Goal: Task Accomplishment & Management: Manage account settings

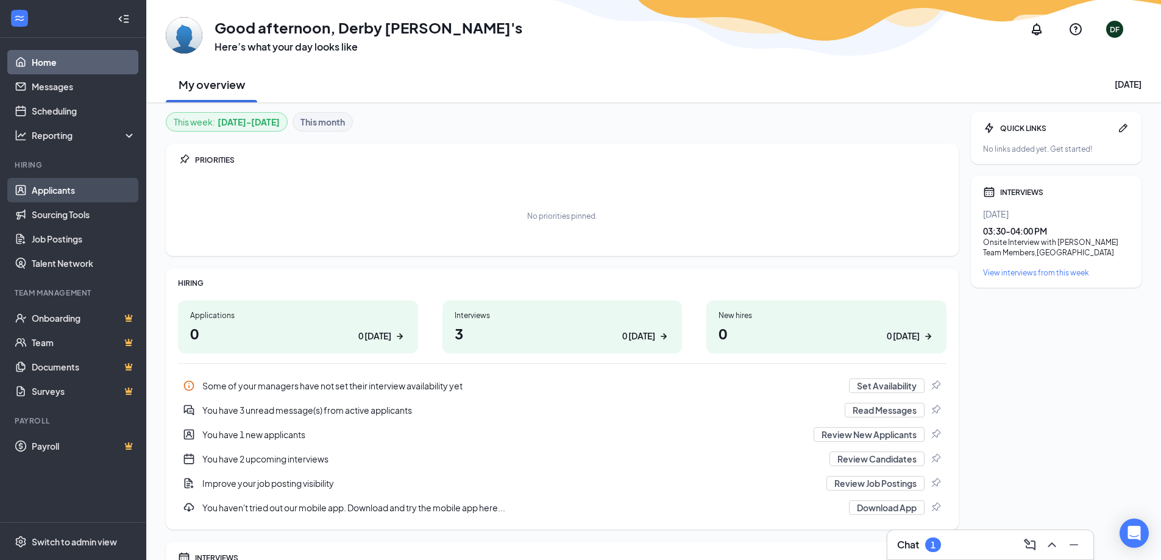
click at [76, 195] on link "Applicants" at bounding box center [84, 190] width 104 height 24
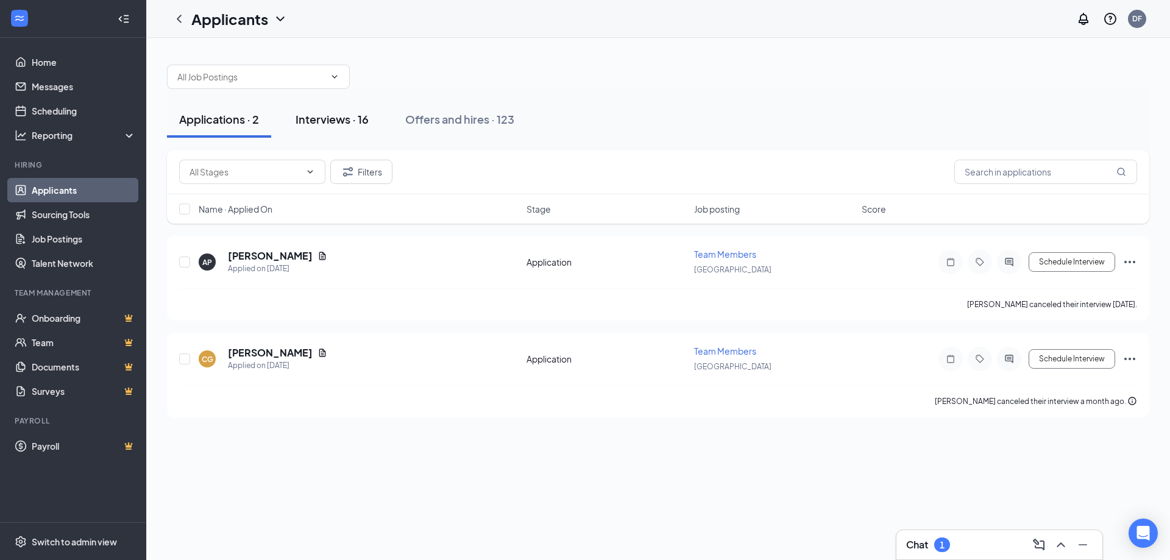
click at [352, 121] on div "Interviews · 16" at bounding box center [332, 119] width 73 height 15
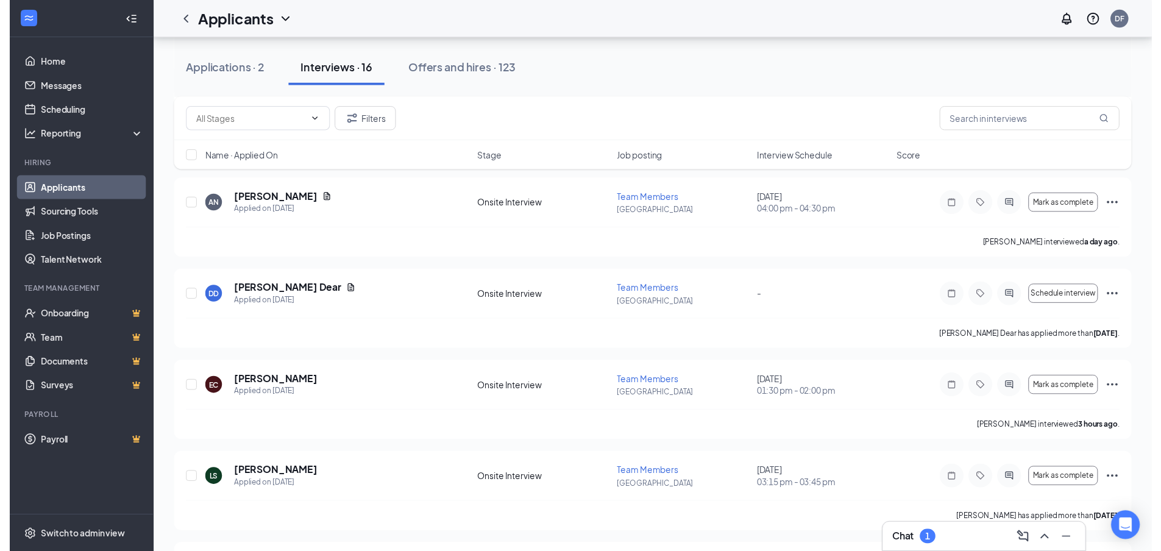
scroll to position [366, 0]
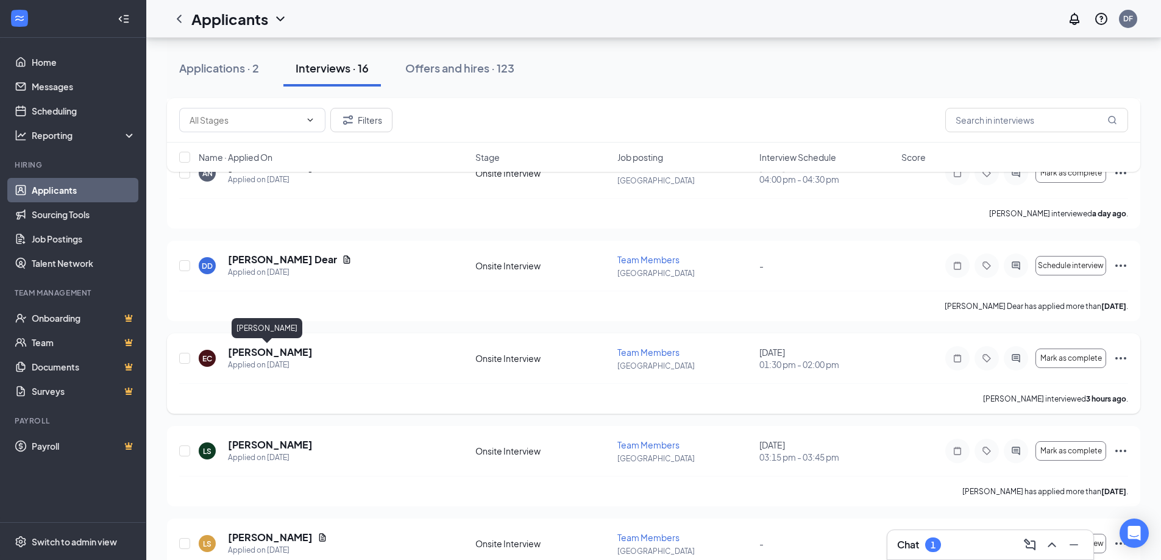
click at [273, 347] on h5 "[PERSON_NAME]" at bounding box center [270, 352] width 85 height 13
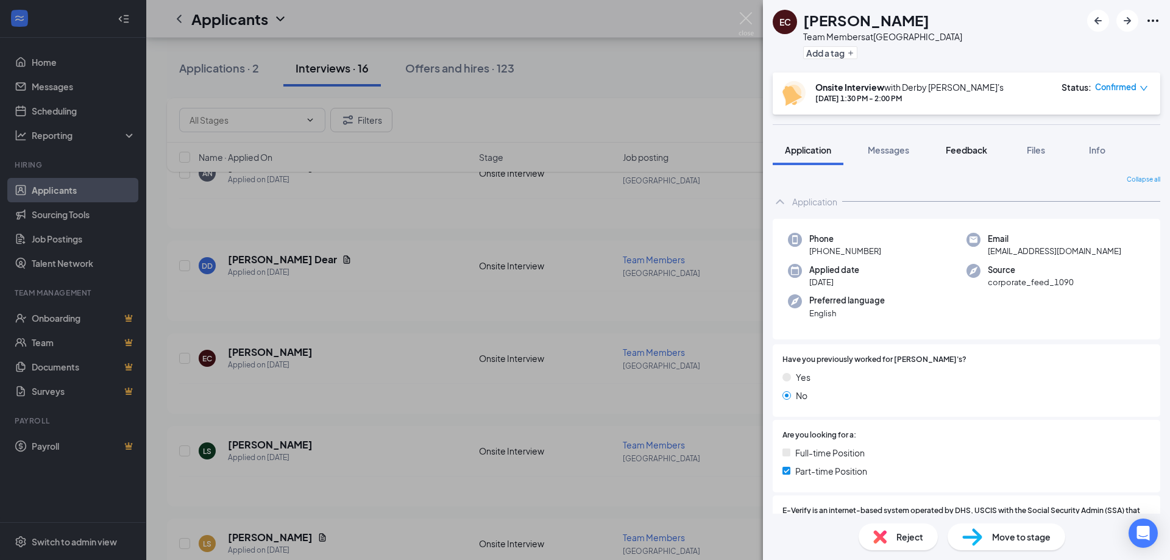
click at [968, 151] on span "Feedback" at bounding box center [966, 149] width 41 height 11
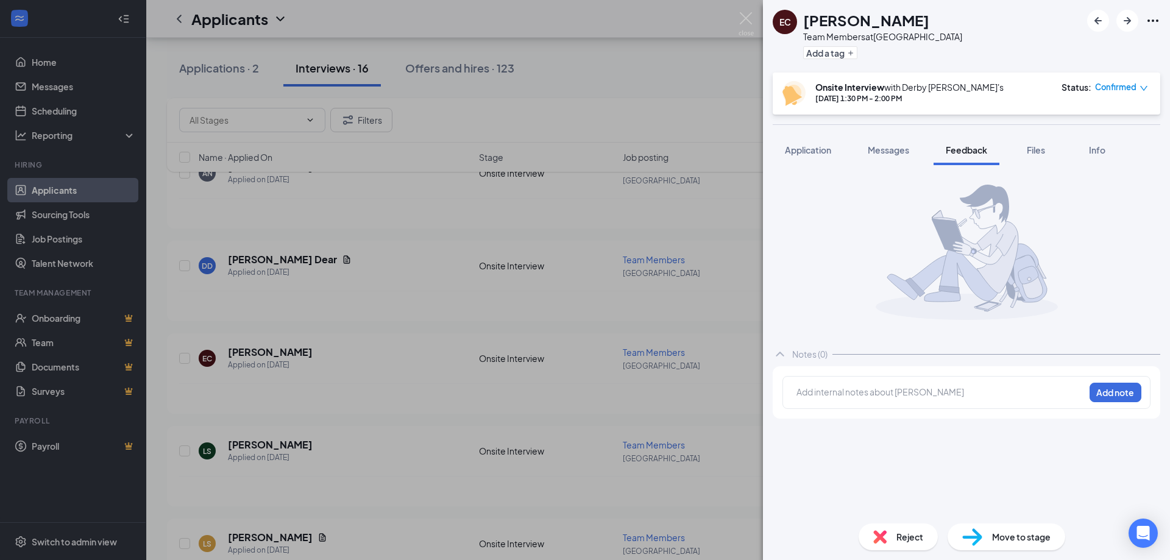
click at [882, 407] on div "Add internal notes about [PERSON_NAME] Add note" at bounding box center [967, 392] width 368 height 33
click at [896, 387] on div at bounding box center [940, 392] width 287 height 13
click at [1110, 389] on button "Add note" at bounding box center [1116, 393] width 52 height 20
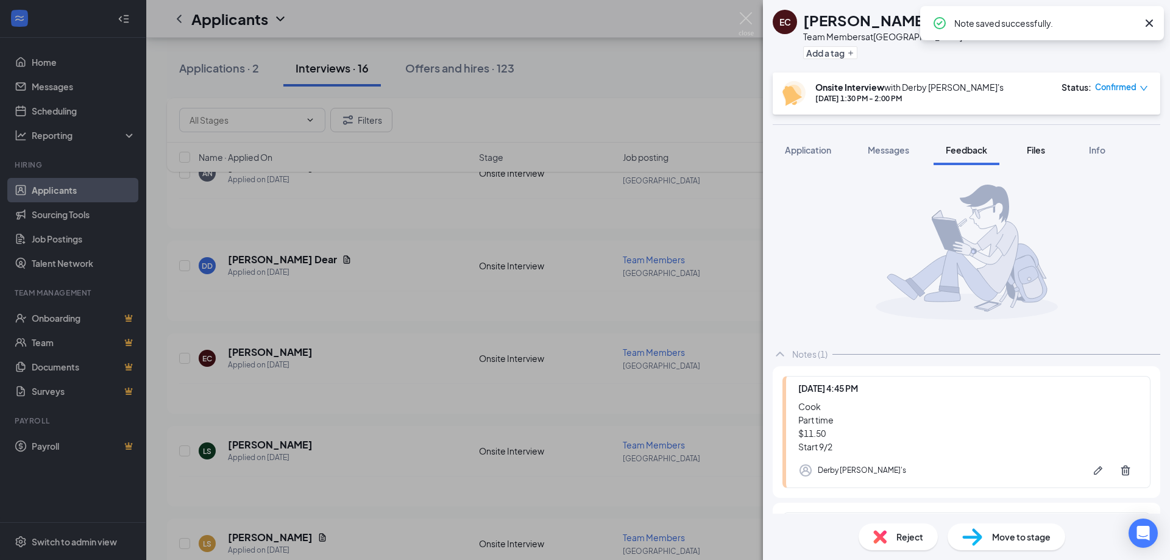
click at [1035, 144] on span "Files" at bounding box center [1036, 149] width 18 height 11
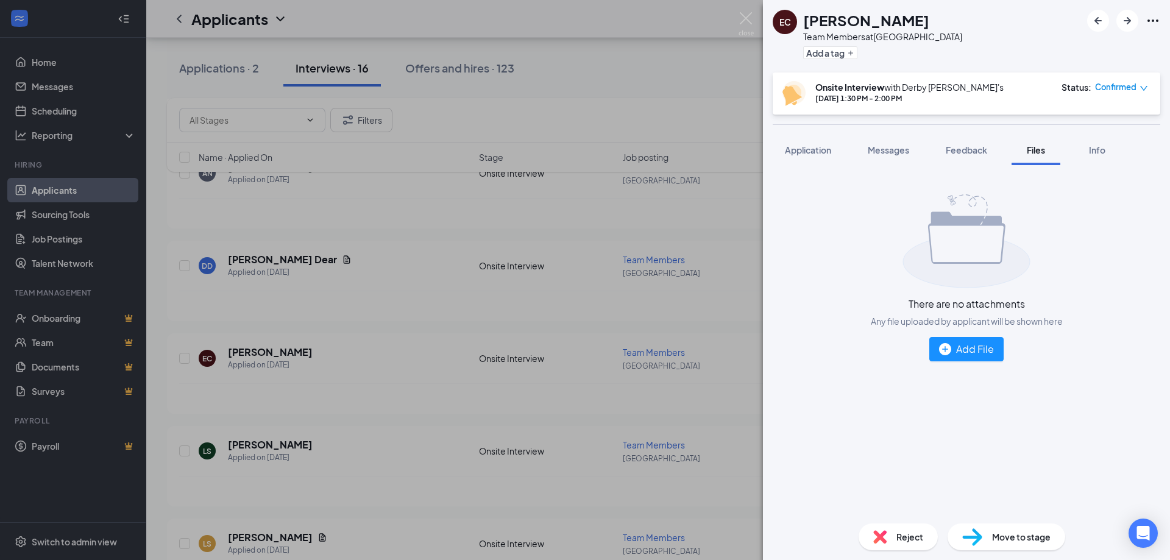
click at [980, 336] on div "There are no attachments Any file uploaded by applicant will be shown here Add …" at bounding box center [967, 278] width 388 height 206
click at [981, 351] on div "Add File" at bounding box center [966, 348] width 55 height 15
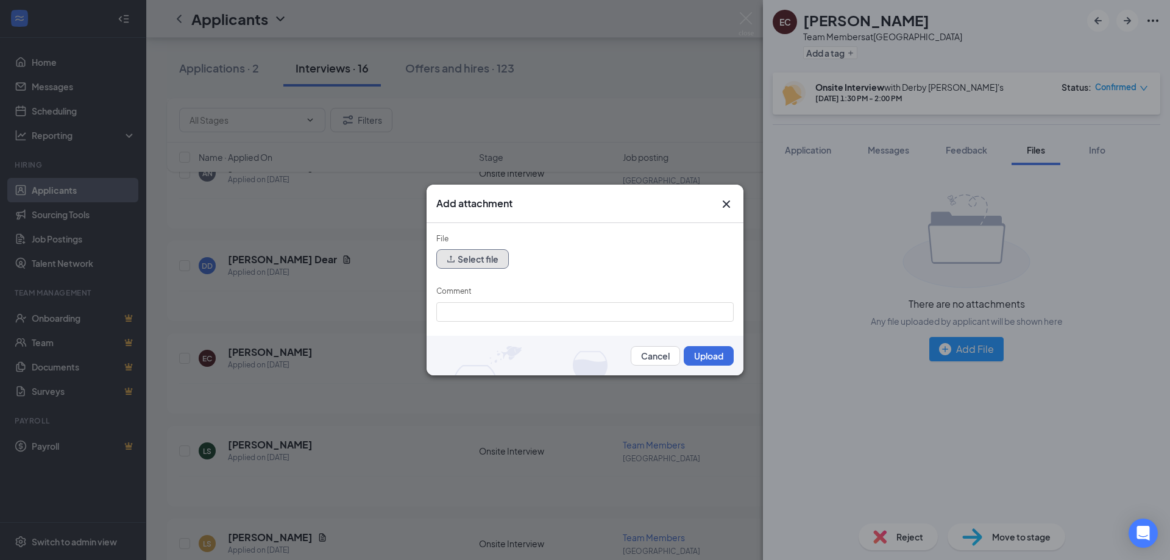
click at [472, 257] on button "Select file" at bounding box center [472, 259] width 73 height 20
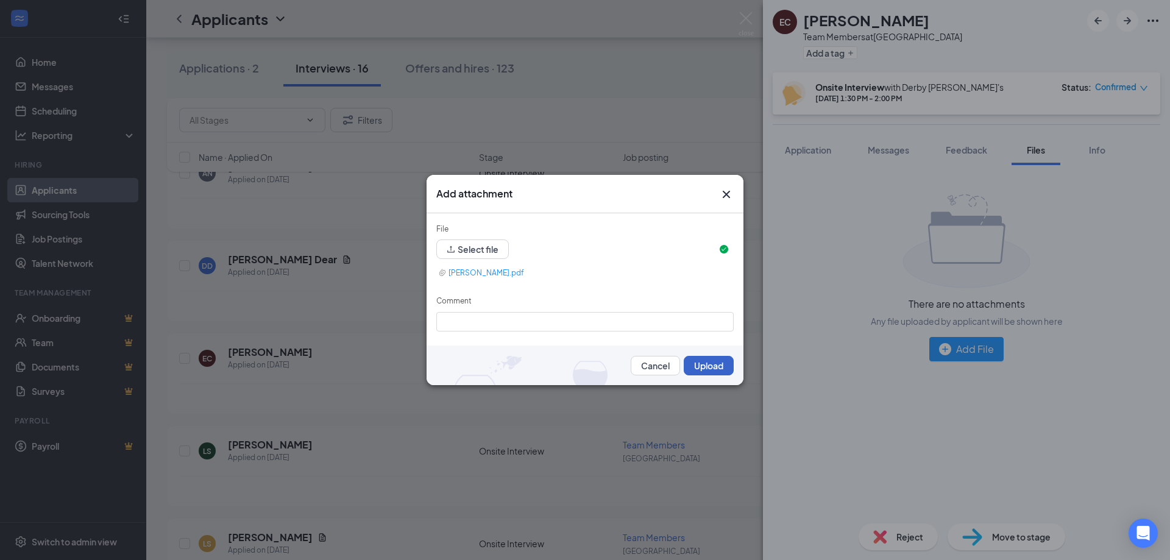
click at [719, 361] on button "Upload" at bounding box center [709, 366] width 50 height 20
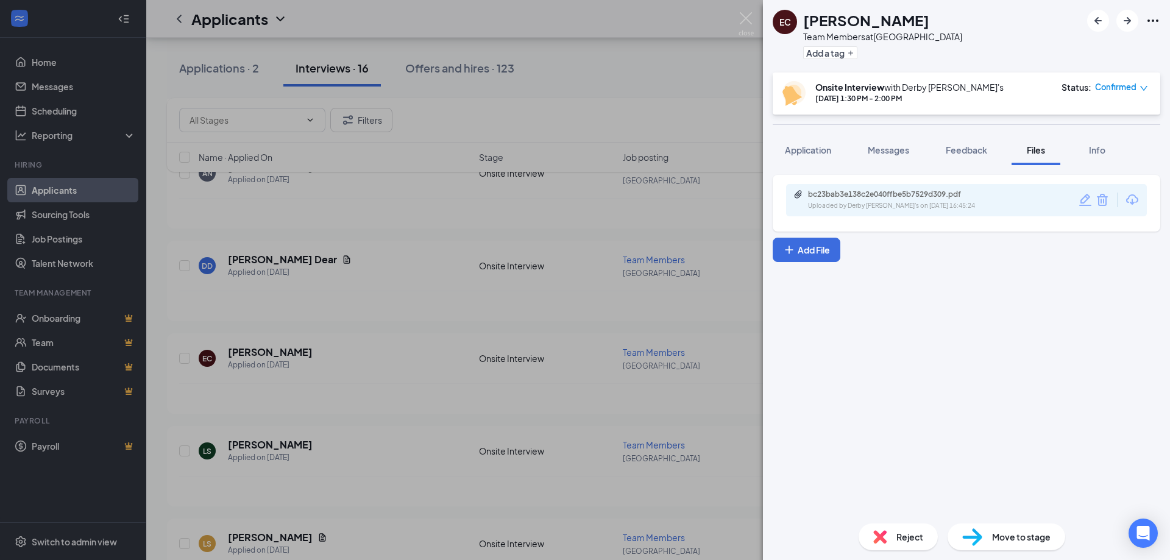
click at [1024, 533] on span "Move to stage" at bounding box center [1021, 536] width 59 height 13
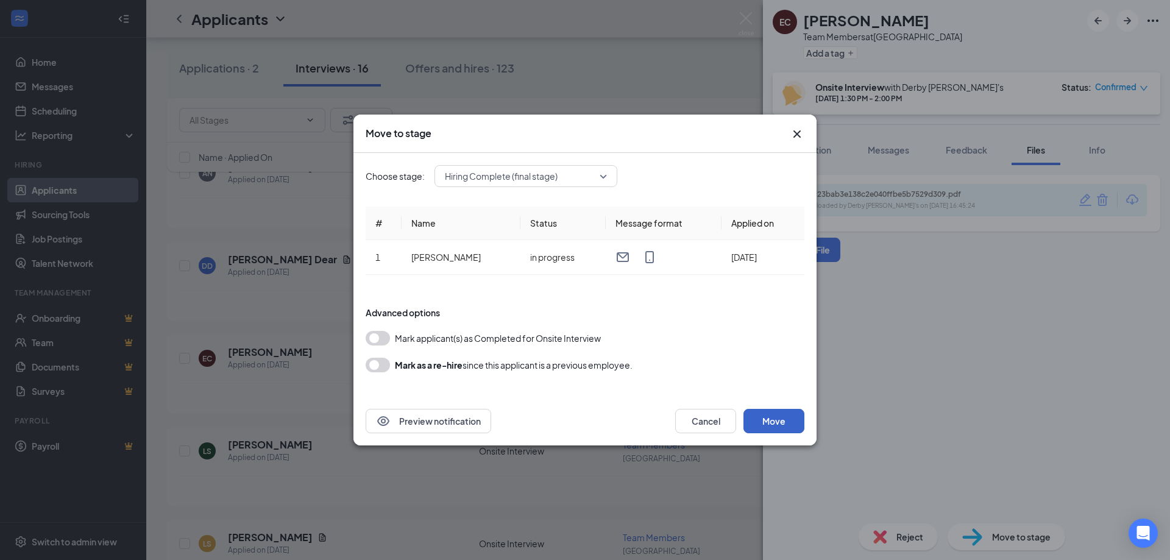
click at [788, 426] on button "Move" at bounding box center [774, 421] width 61 height 24
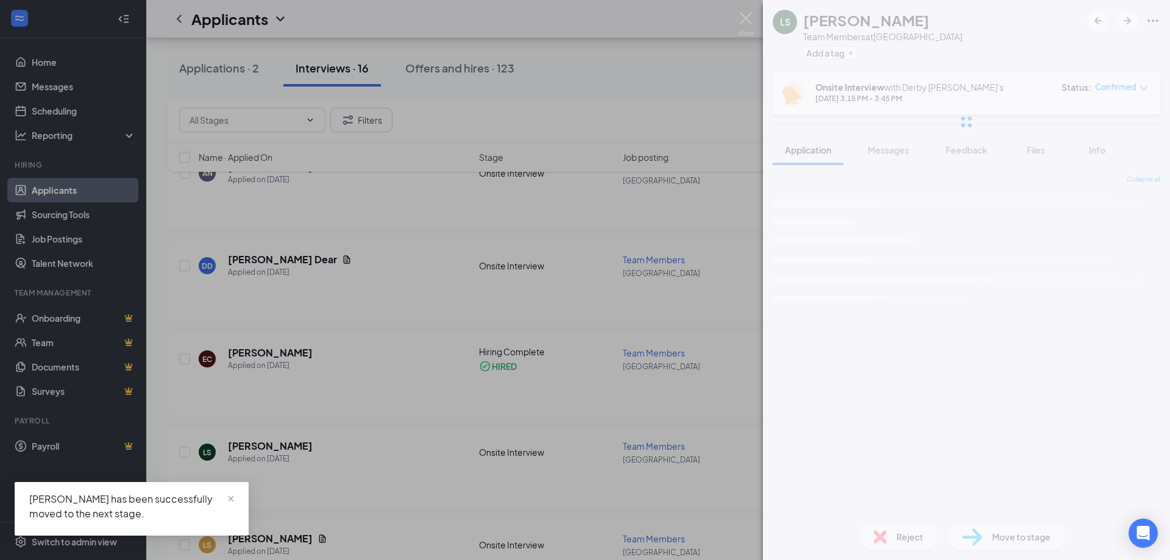
click at [431, 211] on div "LS [PERSON_NAME] Team Members at [GEOGRAPHIC_DATA] Add a tag Onsite Interview w…" at bounding box center [585, 280] width 1170 height 560
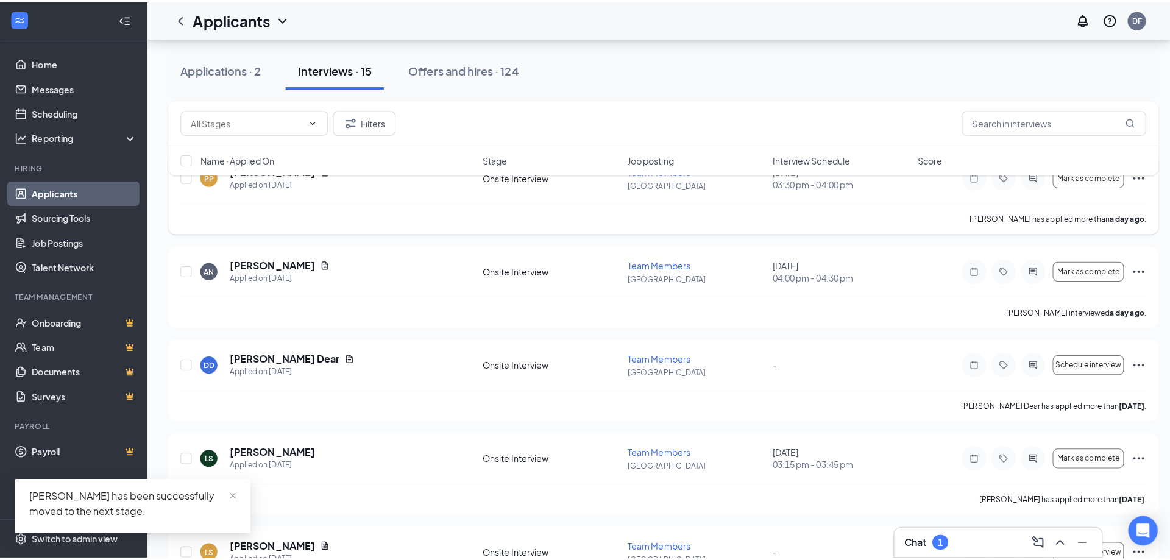
scroll to position [244, 0]
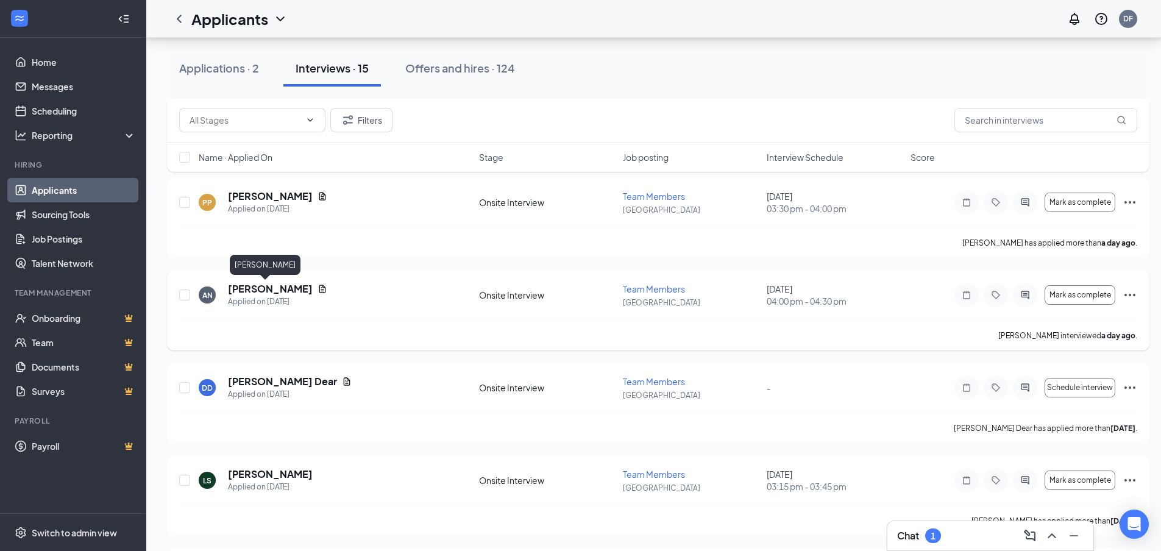
click at [246, 289] on h5 "[PERSON_NAME]" at bounding box center [270, 288] width 85 height 13
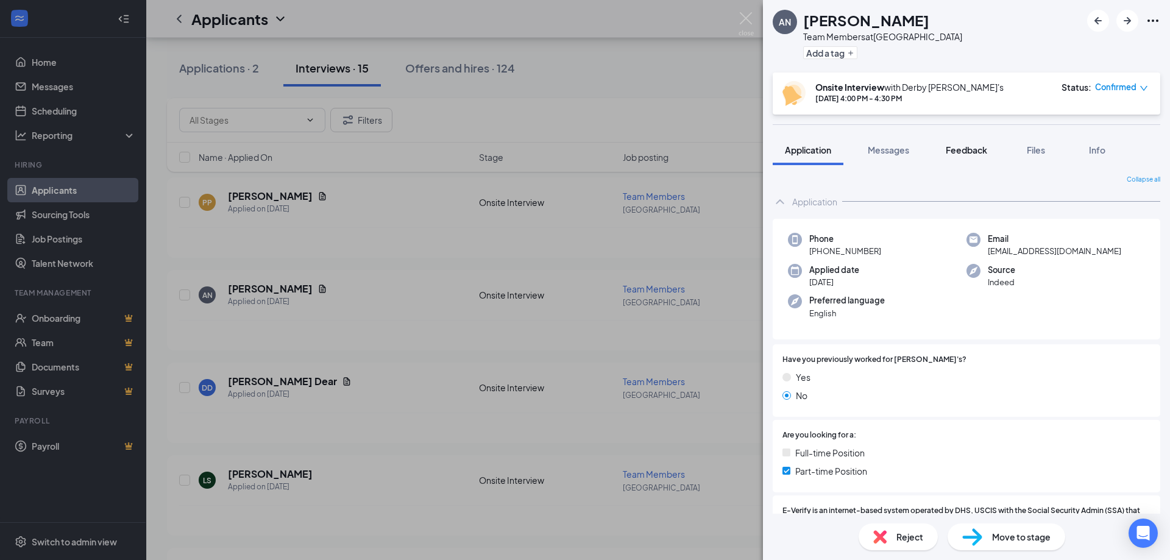
click at [963, 160] on button "Feedback" at bounding box center [967, 150] width 66 height 30
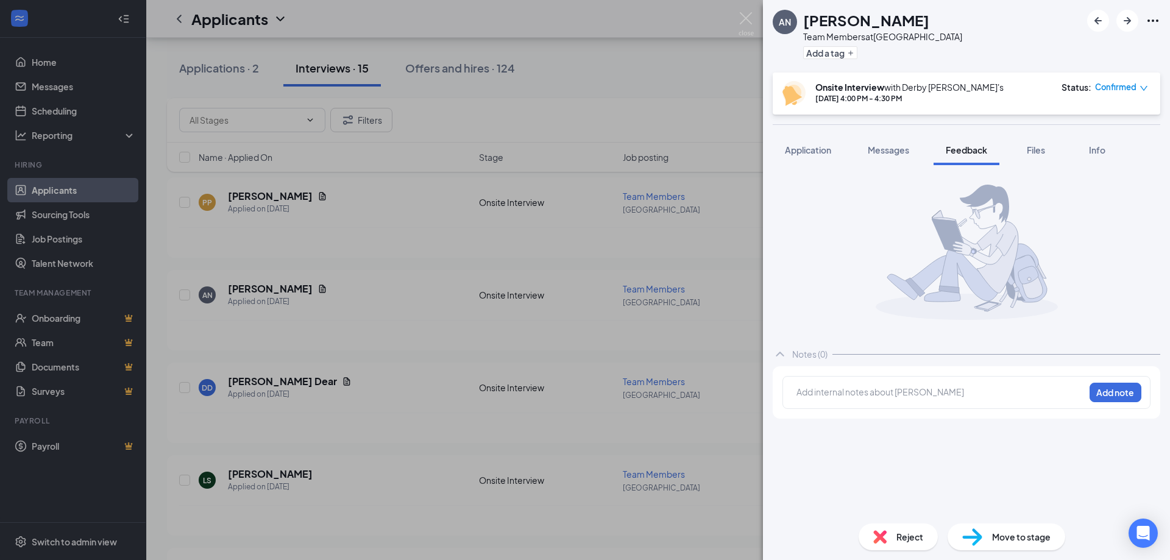
click at [834, 397] on div at bounding box center [940, 392] width 287 height 13
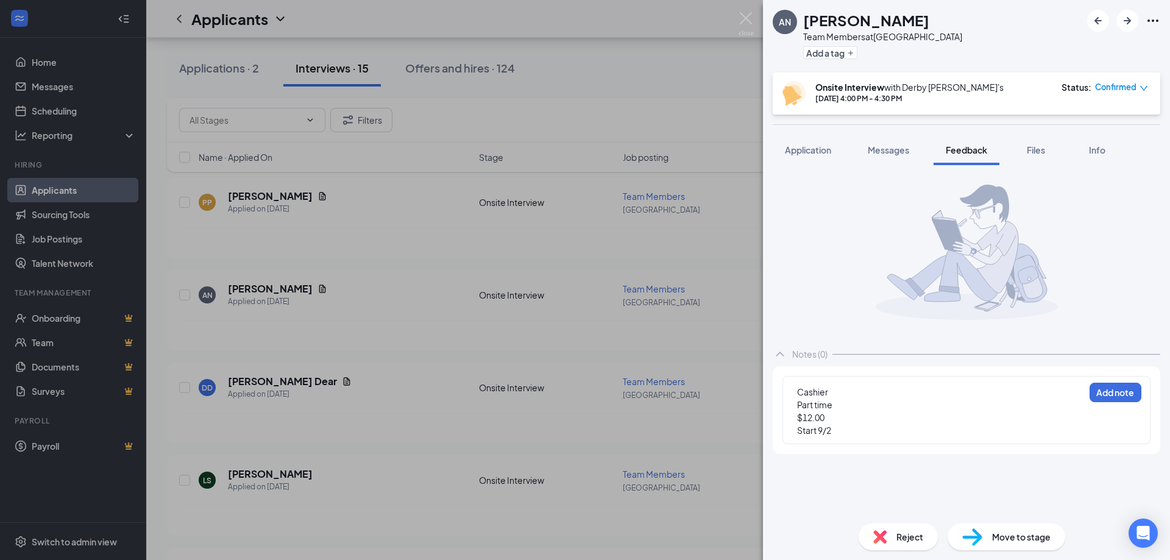
click at [988, 530] on div "Move to stage" at bounding box center [1007, 537] width 118 height 27
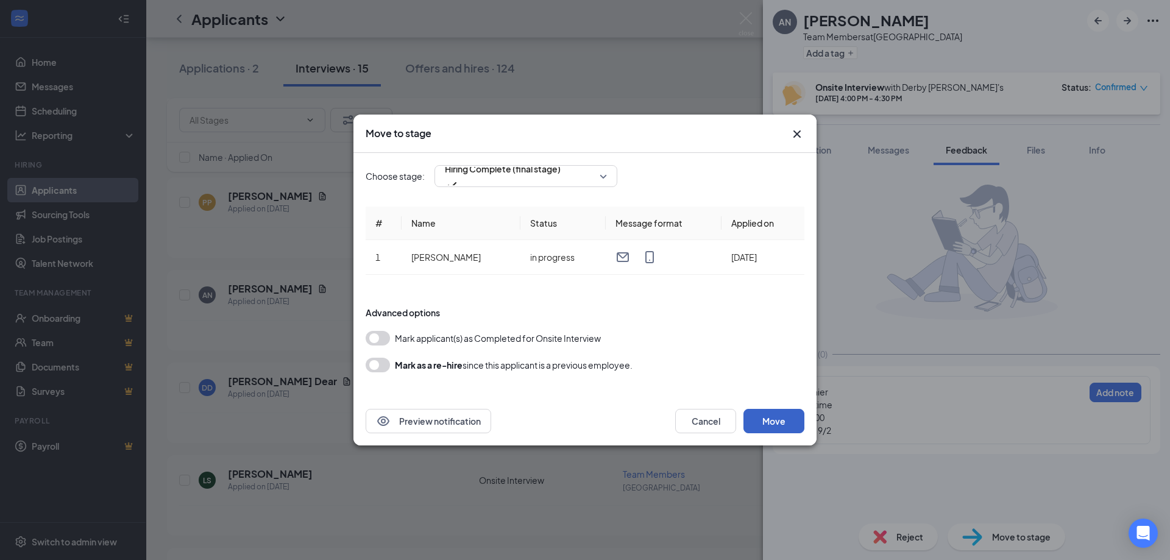
click at [781, 417] on button "Move" at bounding box center [774, 421] width 61 height 24
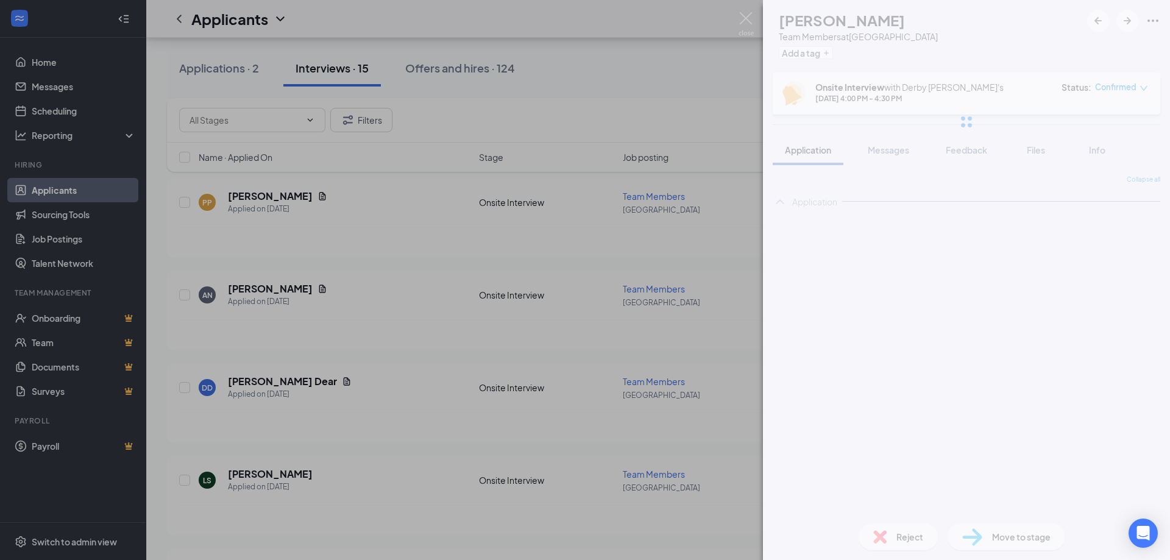
click at [1043, 150] on div at bounding box center [966, 122] width 407 height 244
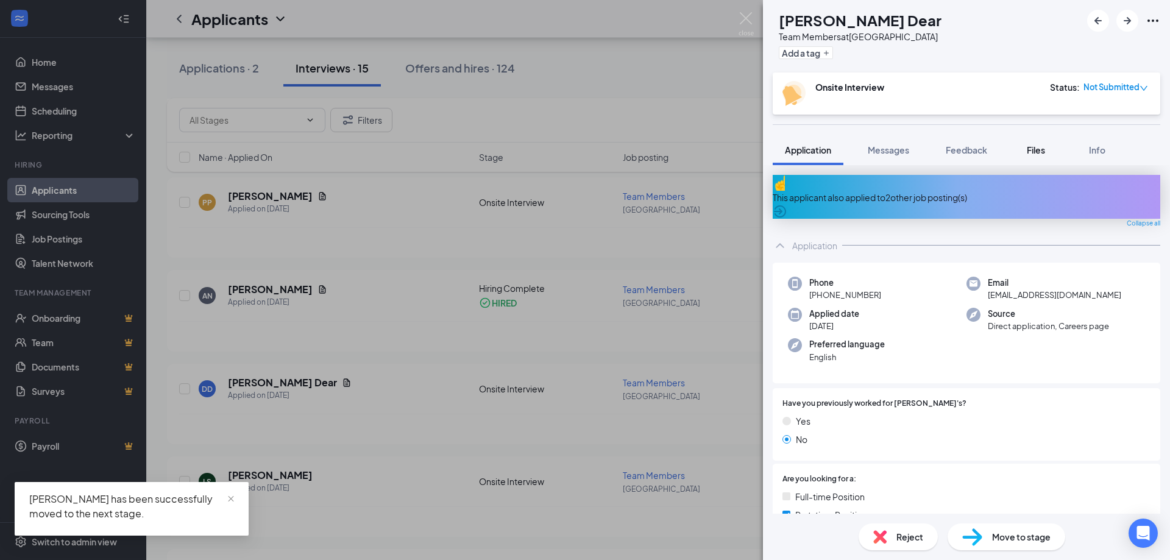
click at [1035, 152] on span "Files" at bounding box center [1036, 149] width 18 height 11
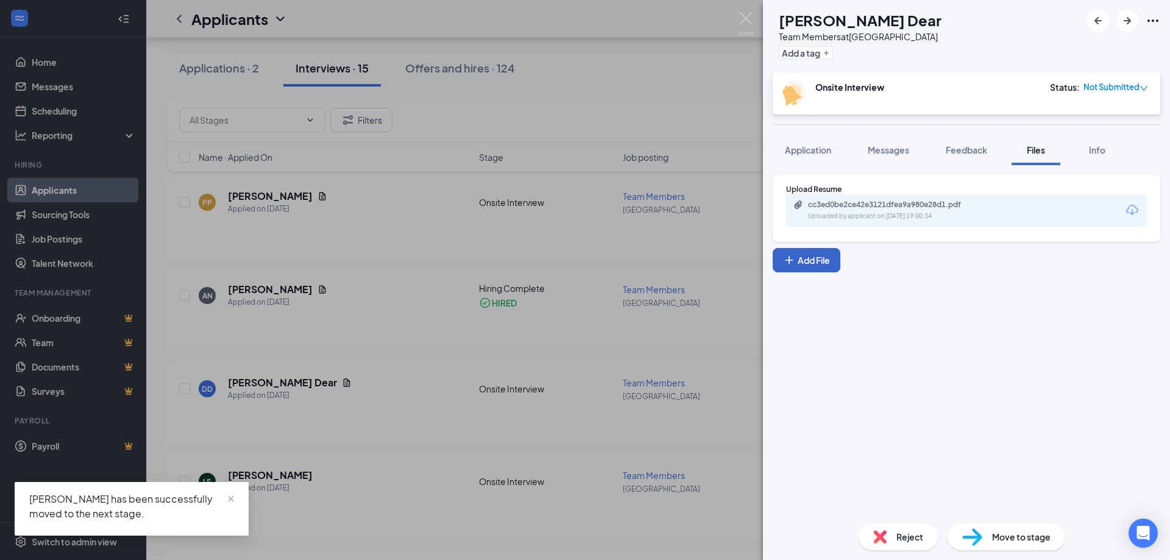
click at [800, 268] on button "Add File" at bounding box center [807, 260] width 68 height 24
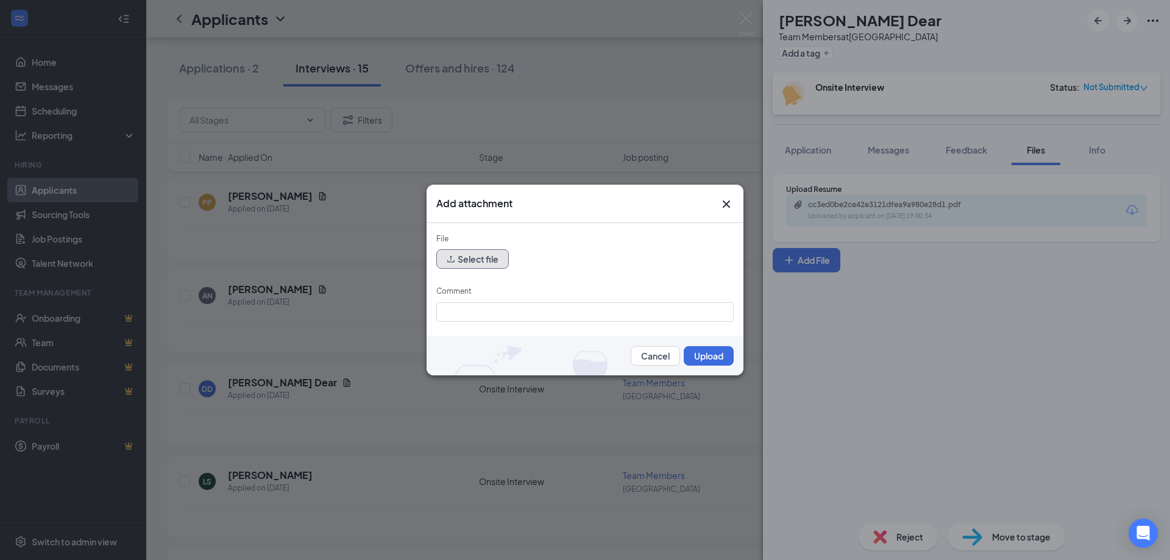
click at [479, 263] on button "Select file" at bounding box center [472, 259] width 73 height 20
click at [719, 211] on div "Add attachment" at bounding box center [585, 204] width 317 height 38
click at [722, 208] on icon "Cross" at bounding box center [726, 204] width 15 height 15
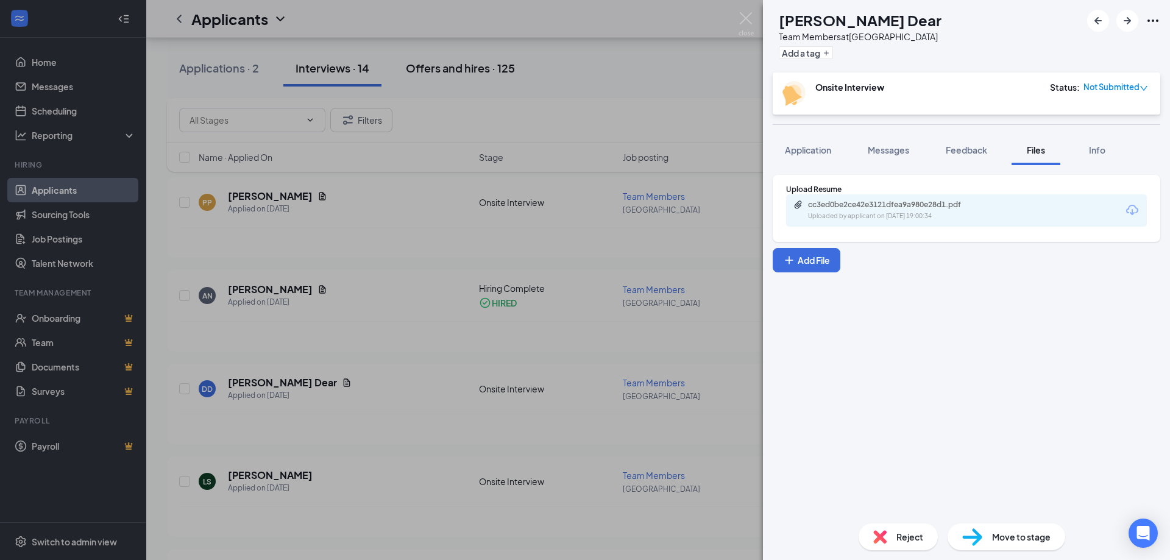
click at [586, 87] on div "DD [PERSON_NAME] Dear Team Members at [GEOGRAPHIC_DATA] Add a tag Onsite Interv…" at bounding box center [585, 280] width 1170 height 560
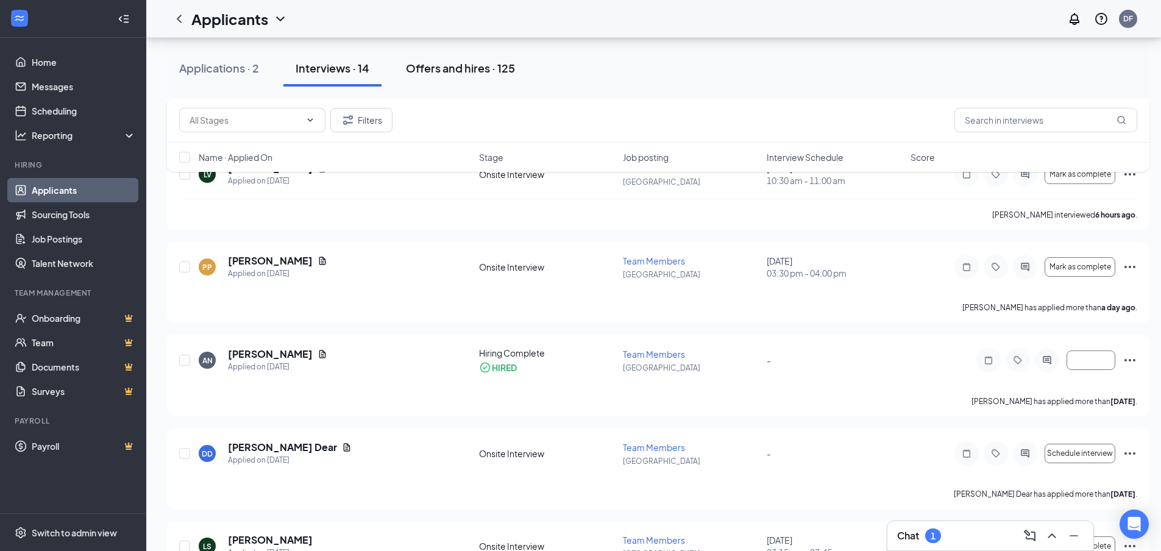
scroll to position [122, 0]
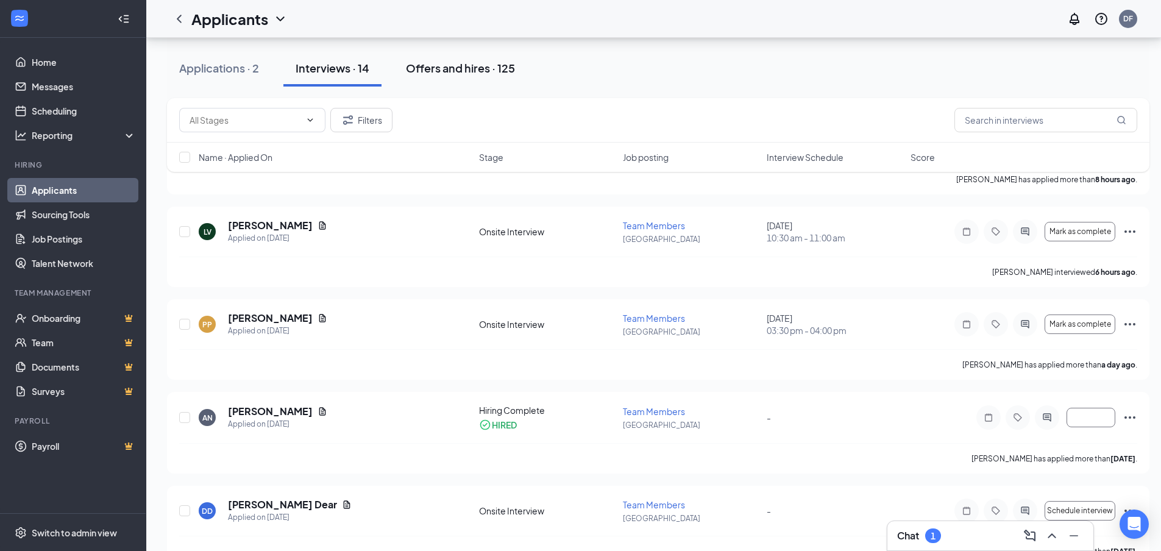
click at [460, 76] on button "Offers and hires · 125" at bounding box center [460, 68] width 133 height 37
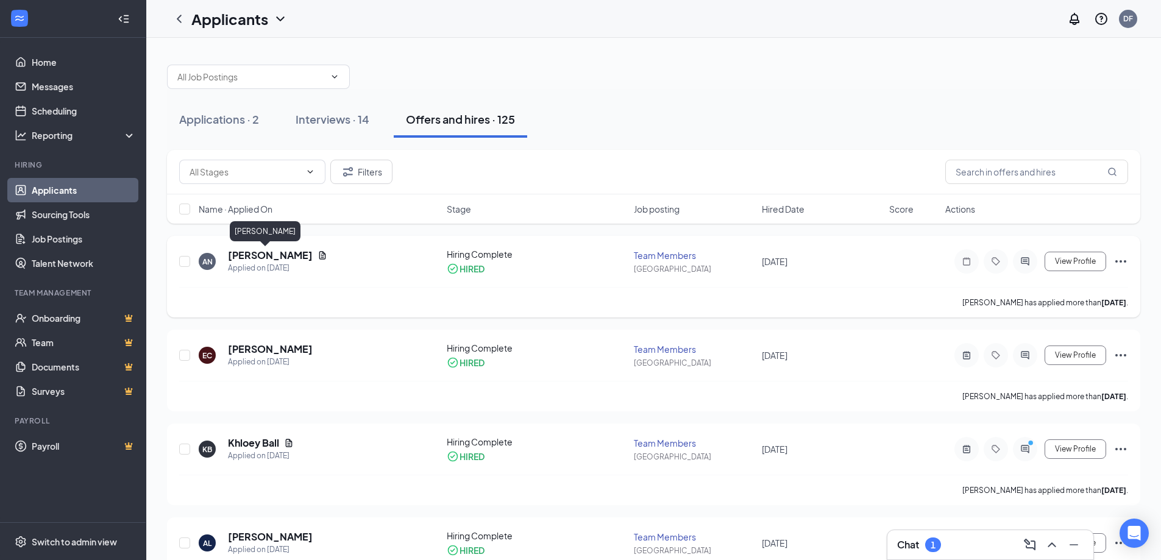
click at [255, 255] on h5 "[PERSON_NAME]" at bounding box center [270, 255] width 85 height 13
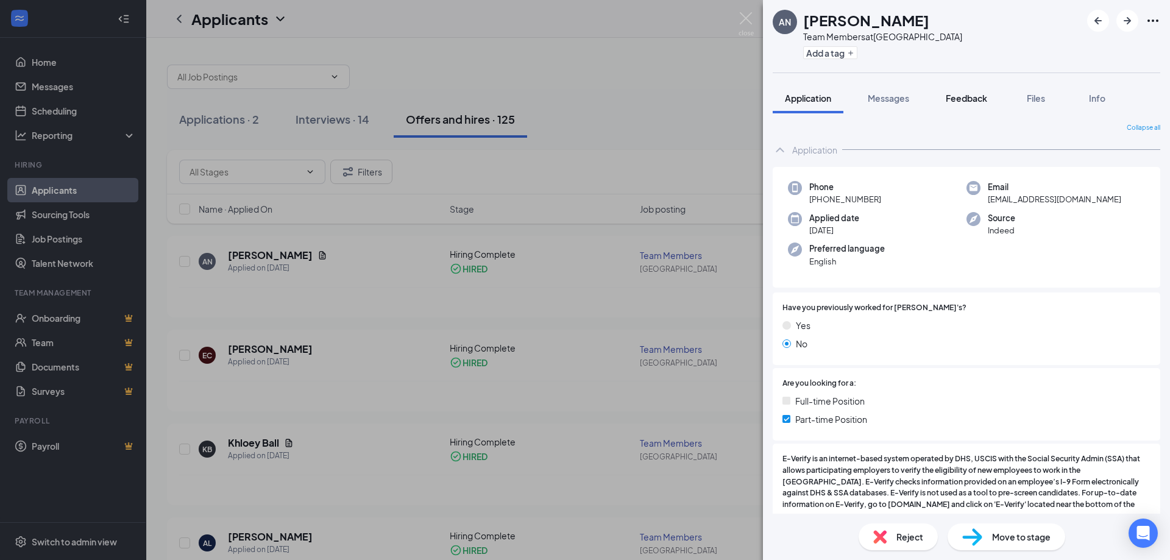
click at [975, 96] on span "Feedback" at bounding box center [966, 98] width 41 height 11
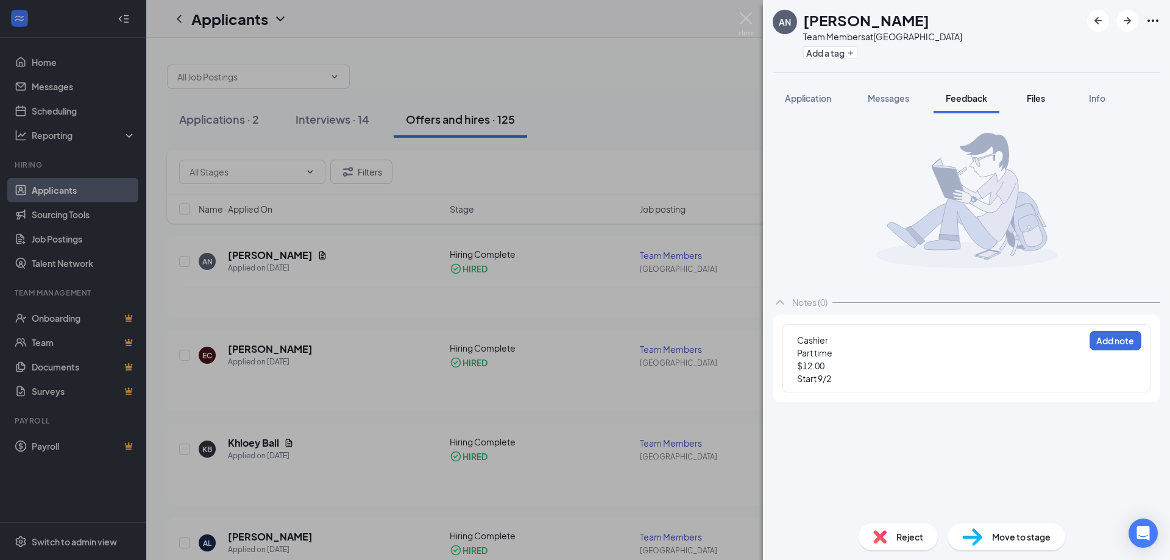
click at [1030, 97] on span "Files" at bounding box center [1036, 98] width 18 height 11
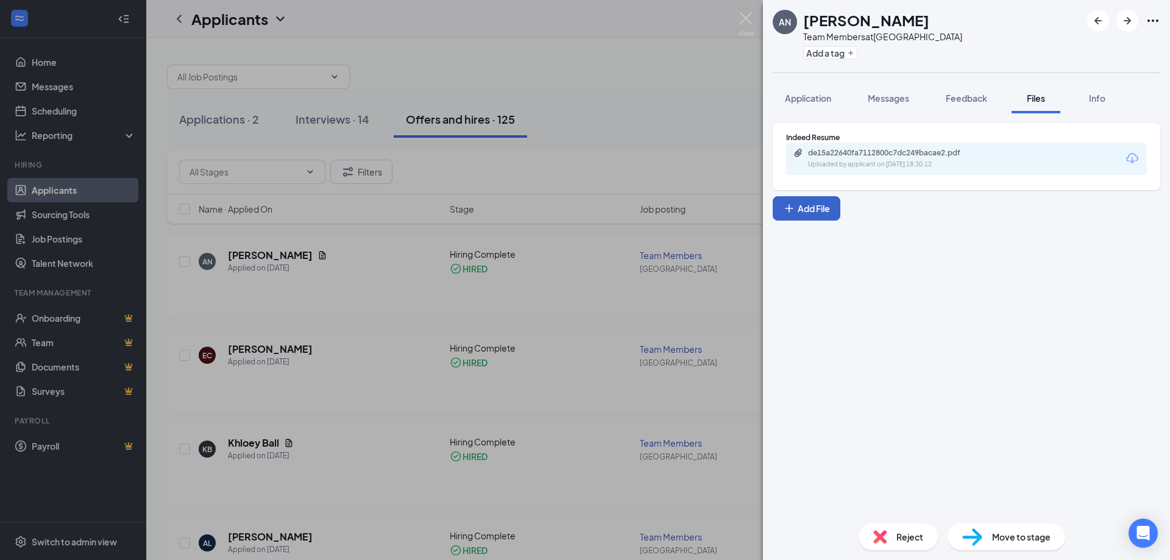
click at [811, 215] on button "Add File" at bounding box center [807, 208] width 68 height 24
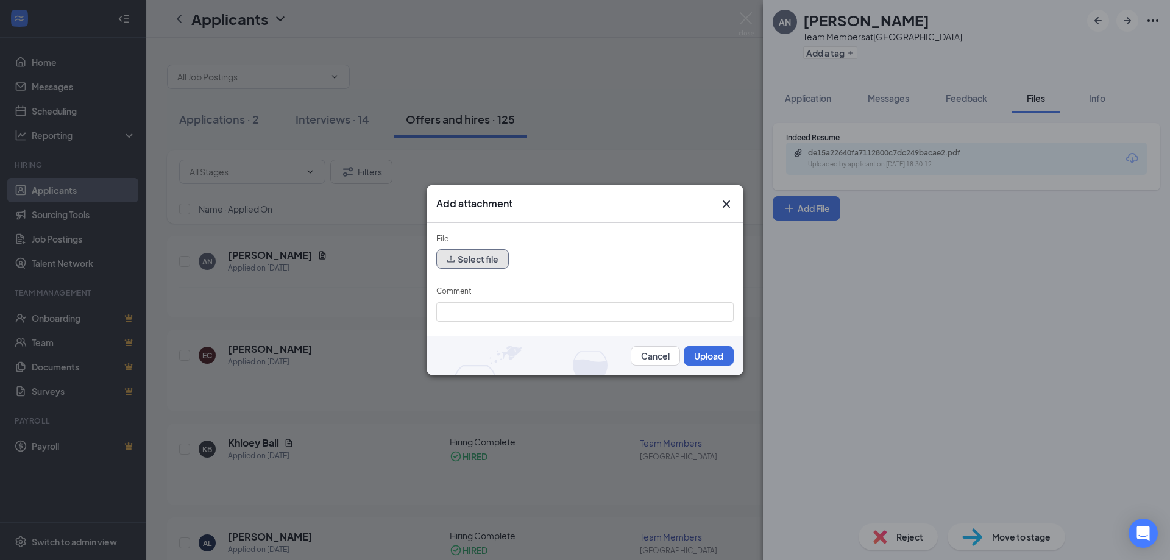
click at [482, 257] on button "Select file" at bounding box center [472, 259] width 73 height 20
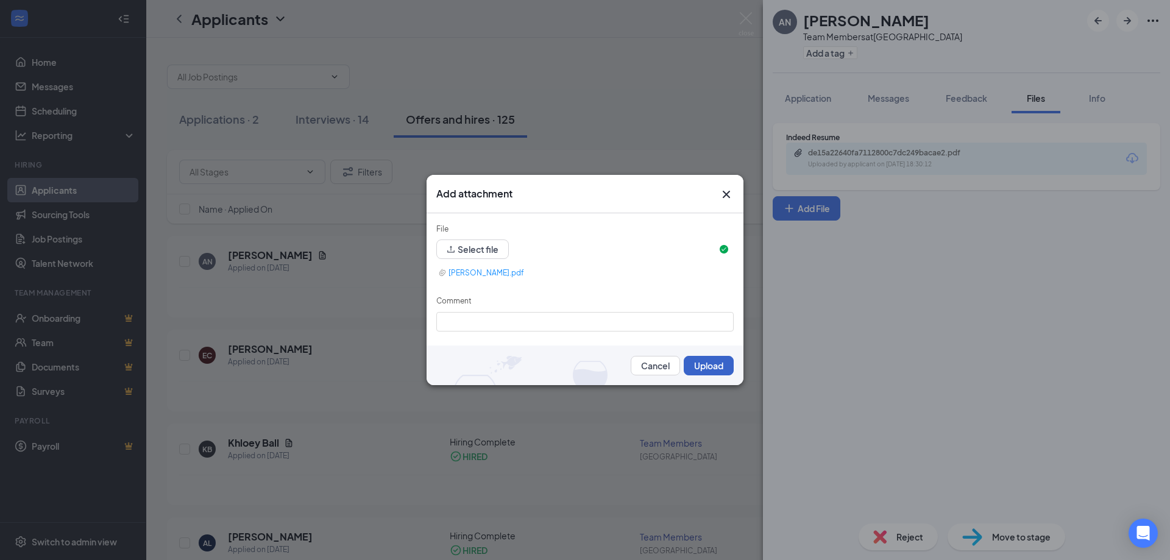
click at [726, 366] on button "Upload" at bounding box center [709, 366] width 50 height 20
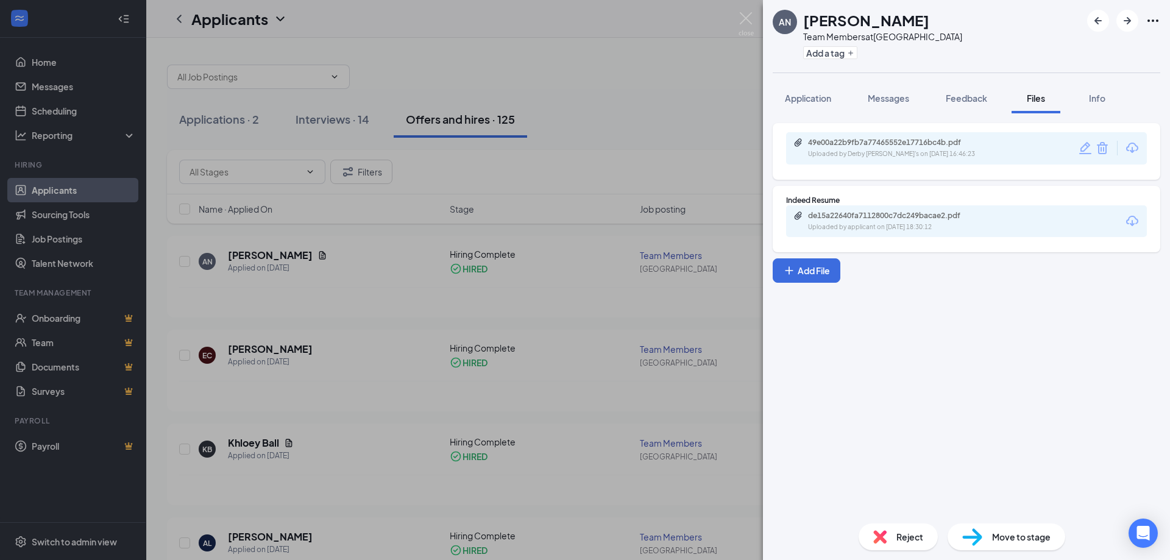
click at [1042, 542] on span "Move to stage" at bounding box center [1021, 536] width 59 height 13
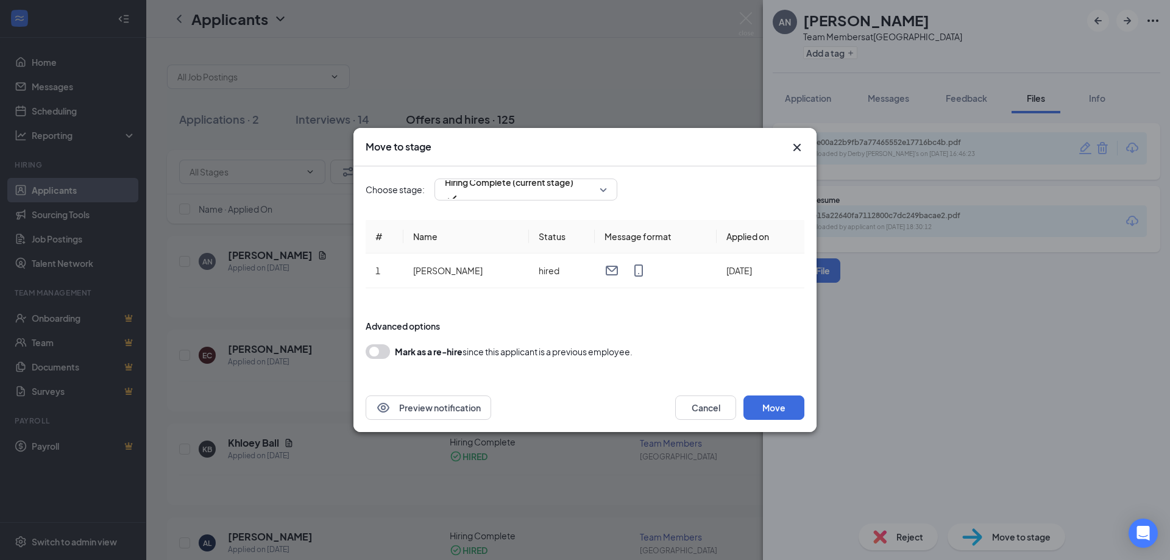
click at [798, 144] on icon "Cross" at bounding box center [797, 147] width 15 height 15
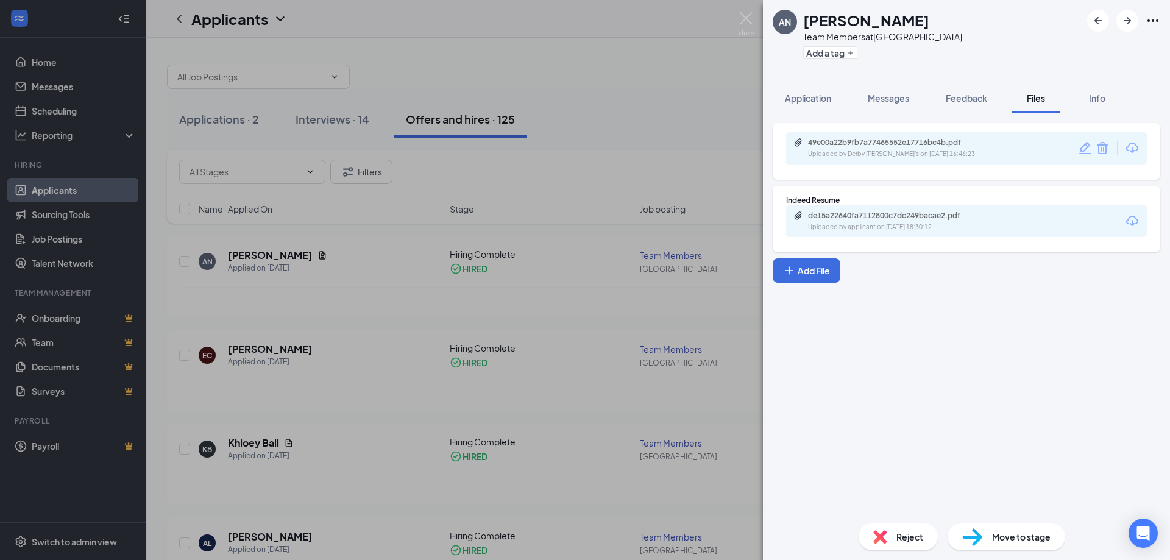
click at [635, 111] on div "AN [PERSON_NAME] Team Members at Derby Add a tag Application Messages Feedback …" at bounding box center [585, 280] width 1170 height 560
